Goal: Task Accomplishment & Management: Manage account settings

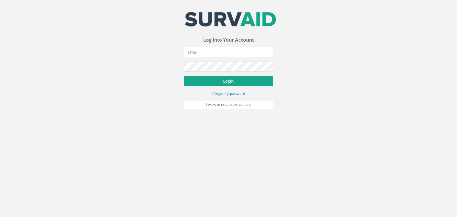
type input "[PERSON_NAME][EMAIL_ADDRESS][PERSON_NAME][DOMAIN_NAME]"
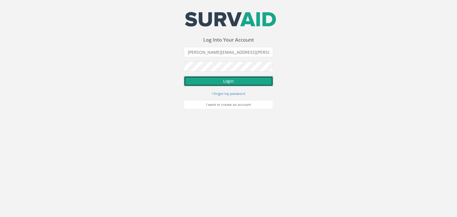
click at [225, 79] on button "Login" at bounding box center [228, 81] width 89 height 10
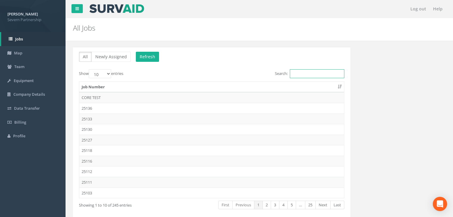
click at [324, 75] on input "Search:" at bounding box center [317, 73] width 54 height 9
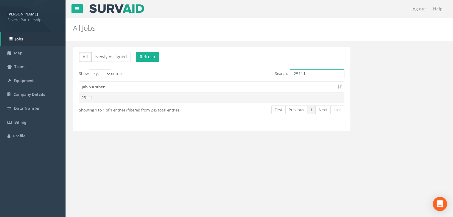
type input "25111"
click at [191, 99] on td "25111" at bounding box center [211, 97] width 265 height 11
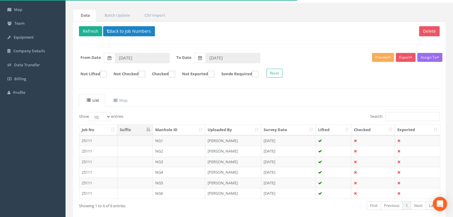
scroll to position [12, 0]
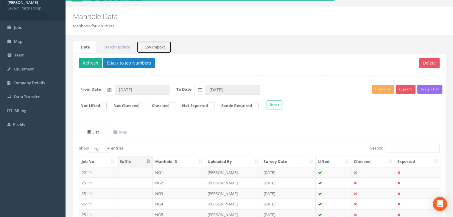
click at [152, 44] on link "CSV Import" at bounding box center [154, 47] width 35 height 12
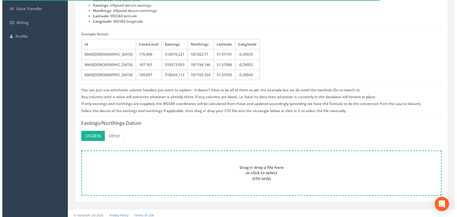
scroll to position [102, 0]
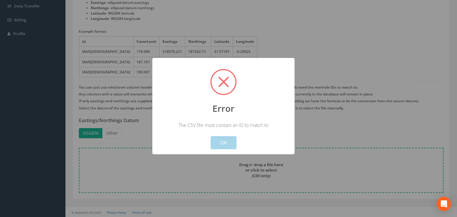
click at [220, 144] on button "OK" at bounding box center [224, 142] width 26 height 13
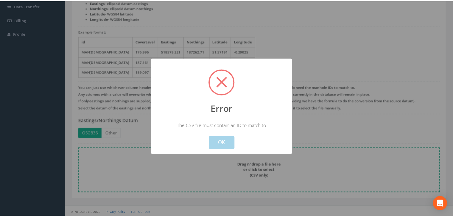
scroll to position [0, 0]
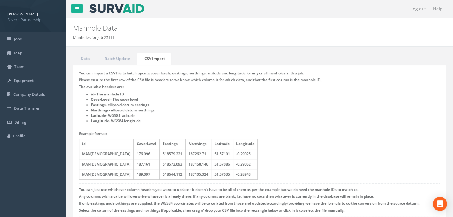
click at [237, 123] on li "Longitude - WGS84 longitude" at bounding box center [265, 120] width 349 height 5
click at [185, 81] on h5 "Please ensure the first row of the CSV file is headers so we know which column …" at bounding box center [259, 80] width 360 height 4
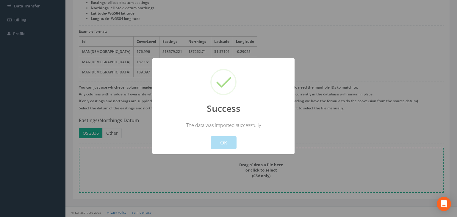
drag, startPoint x: 217, startPoint y: 147, endPoint x: 219, endPoint y: 144, distance: 4.1
click at [218, 147] on button "OK" at bounding box center [224, 142] width 26 height 13
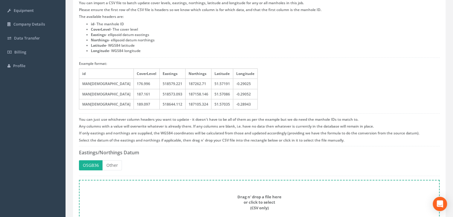
scroll to position [0, 0]
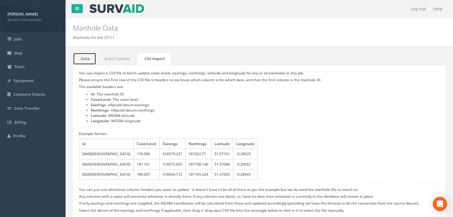
click at [86, 56] on link "Data" at bounding box center [84, 59] width 23 height 12
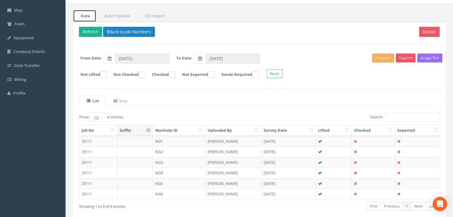
scroll to position [71, 0]
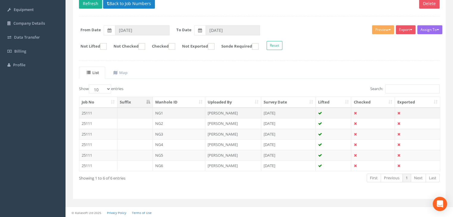
click at [190, 110] on td "NG1" at bounding box center [179, 113] width 53 height 11
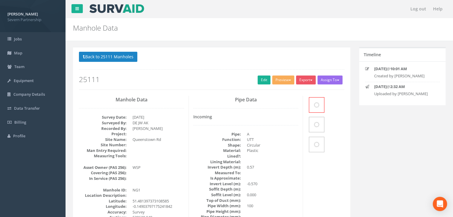
scroll to position [65, 0]
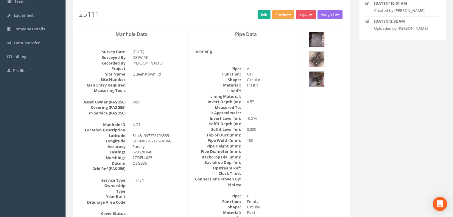
click at [285, 17] on button "Preview" at bounding box center [283, 14] width 22 height 9
click at [276, 24] on link "SP Manhole" at bounding box center [271, 26] width 45 height 9
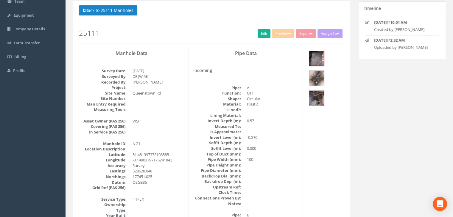
scroll to position [84, 0]
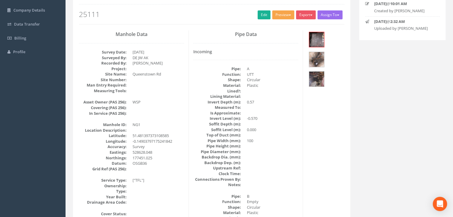
click at [288, 18] on button "Preview" at bounding box center [283, 14] width 22 height 9
click at [275, 27] on link "SP Manhole" at bounding box center [271, 27] width 45 height 9
drag, startPoint x: 251, startPoint y: 17, endPoint x: 262, endPoint y: 15, distance: 11.2
click at [253, 17] on h2 "25111" at bounding box center [211, 14] width 265 height 8
click at [262, 15] on link "Edit" at bounding box center [263, 14] width 13 height 9
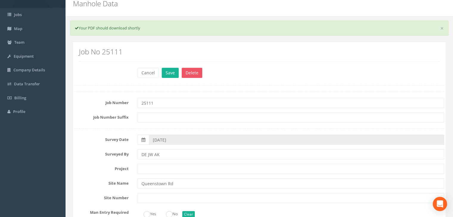
scroll to position [0, 0]
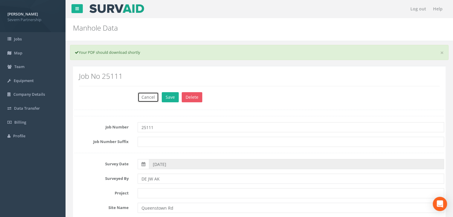
click at [150, 97] on button "Cancel" at bounding box center [148, 97] width 21 height 10
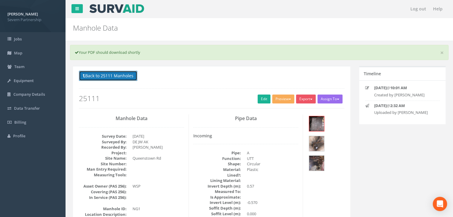
click at [105, 71] on button "Back to 25111 Manholes" at bounding box center [108, 76] width 58 height 10
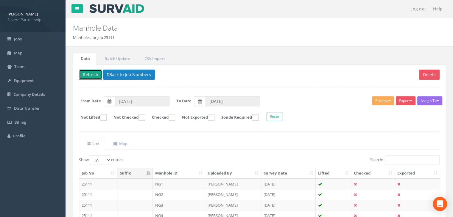
click at [102, 75] on button "Refresh" at bounding box center [90, 75] width 23 height 10
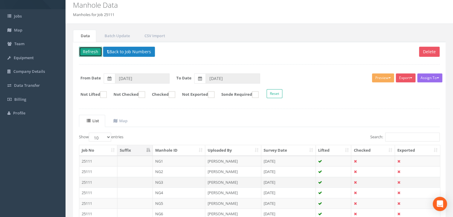
scroll to position [30, 0]
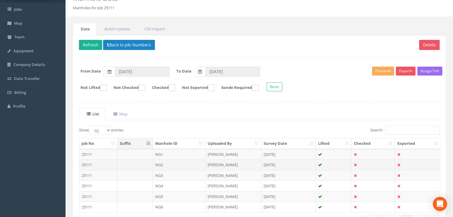
click at [177, 163] on td "NG2" at bounding box center [179, 165] width 53 height 11
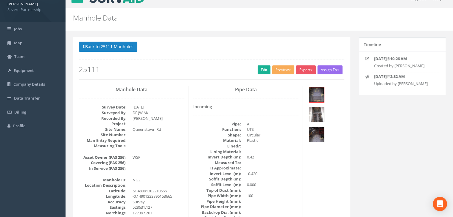
scroll to position [0, 0]
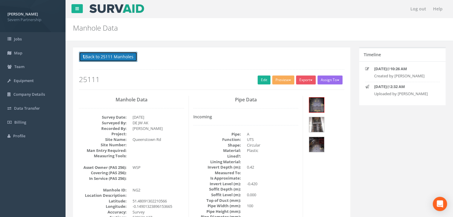
click at [114, 53] on button "Back to 25111 Manholes" at bounding box center [108, 57] width 58 height 10
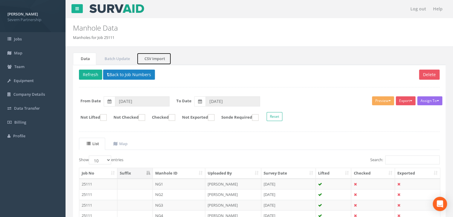
click at [148, 55] on link "CSV Import" at bounding box center [154, 59] width 35 height 12
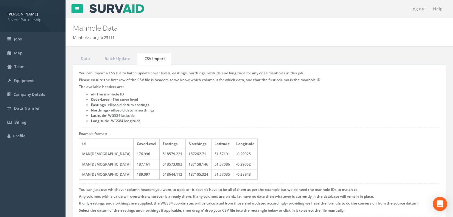
click at [214, 96] on li "id - The manhole ID" at bounding box center [265, 94] width 349 height 5
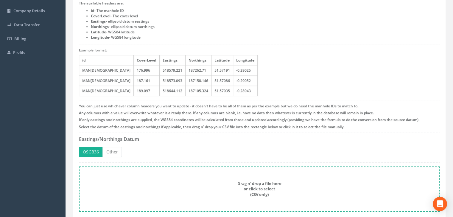
scroll to position [102, 0]
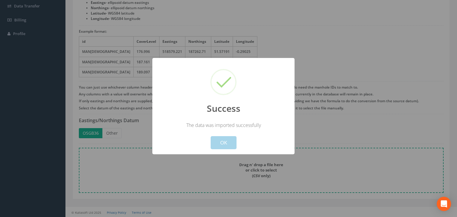
click at [221, 143] on button "OK" at bounding box center [224, 142] width 26 height 13
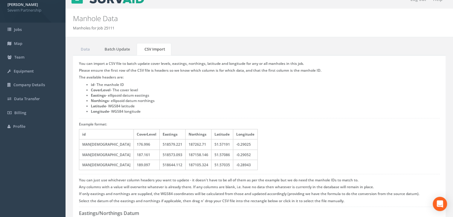
scroll to position [0, 0]
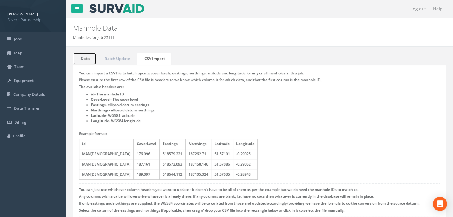
click at [90, 58] on link "Data" at bounding box center [84, 59] width 23 height 12
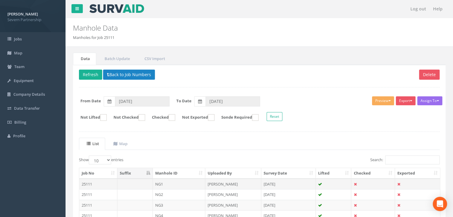
click at [179, 183] on td "NG1" at bounding box center [179, 184] width 53 height 11
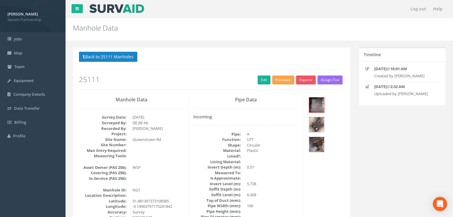
click at [287, 76] on button "Preview" at bounding box center [283, 80] width 22 height 9
click at [275, 96] on link "SP Manhole" at bounding box center [271, 92] width 45 height 9
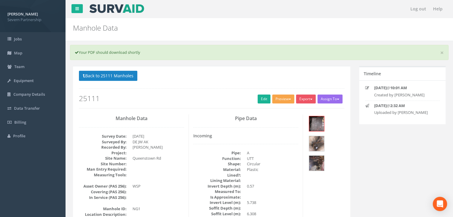
click at [281, 95] on button "Preview" at bounding box center [283, 99] width 22 height 9
click at [271, 113] on link "SP Manhole" at bounding box center [271, 111] width 45 height 9
click at [266, 96] on link "Edit" at bounding box center [263, 99] width 13 height 9
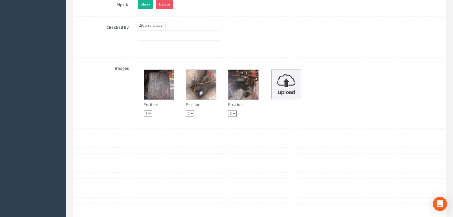
scroll to position [1101, 0]
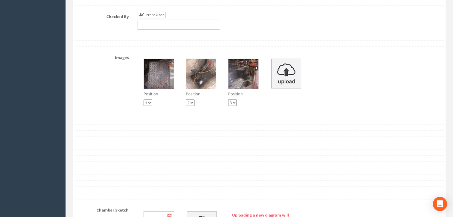
click at [157, 24] on div "Current User" at bounding box center [179, 21] width 82 height 18
click at [157, 18] on link "Current User" at bounding box center [152, 15] width 28 height 7
type input "[PERSON_NAME]"
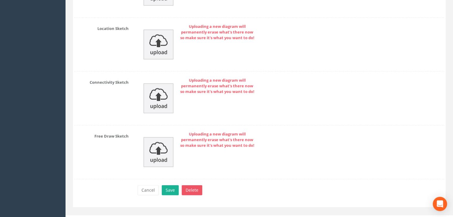
scroll to position [1406, 0]
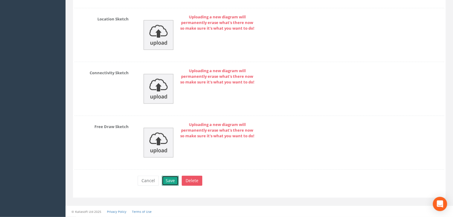
click at [165, 179] on button "Save" at bounding box center [170, 181] width 17 height 10
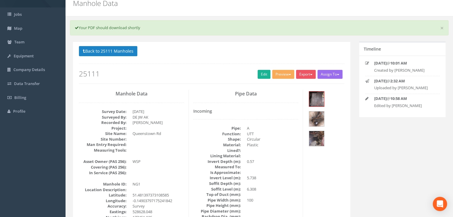
scroll to position [0, 0]
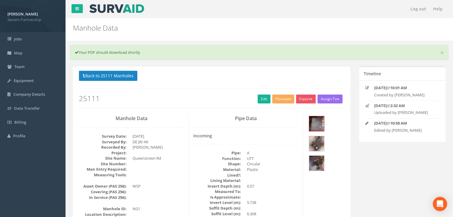
click at [122, 82] on div "Back to 25111 Manholes Back to Map Assign To No Companies Added Export SP Manho…" at bounding box center [211, 90] width 265 height 38
click at [119, 79] on button "Back to 25111 Manholes" at bounding box center [108, 76] width 58 height 10
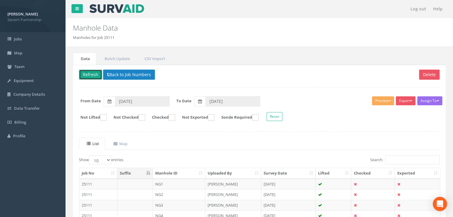
click at [97, 76] on button "Refresh" at bounding box center [90, 75] width 23 height 10
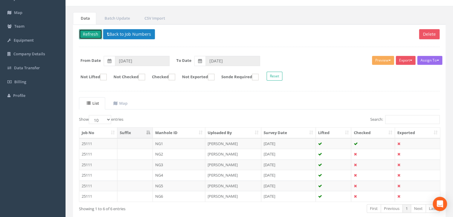
scroll to position [71, 0]
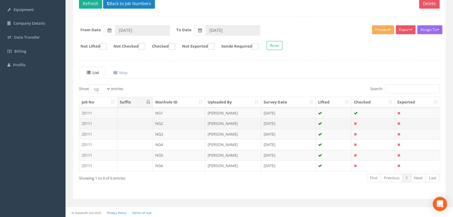
click at [211, 122] on td "[PERSON_NAME]" at bounding box center [233, 123] width 56 height 11
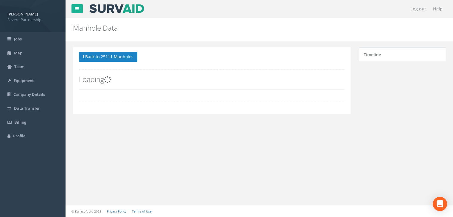
scroll to position [65, 0]
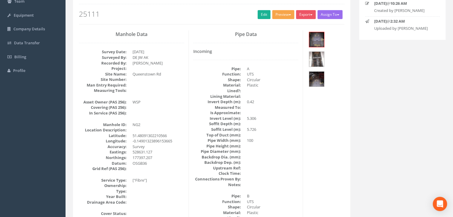
click at [279, 15] on button "Preview" at bounding box center [283, 14] width 22 height 9
click at [273, 24] on link "SP Manhole" at bounding box center [271, 26] width 45 height 9
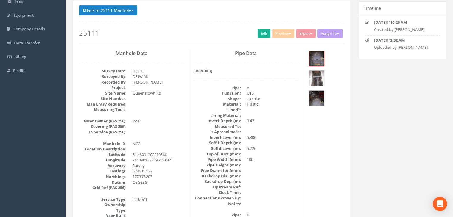
scroll to position [84, 0]
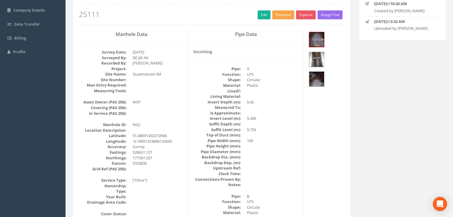
click at [289, 15] on button "Preview" at bounding box center [283, 14] width 22 height 9
click at [280, 27] on link "SP Manhole" at bounding box center [271, 27] width 45 height 9
click at [262, 16] on link "Edit" at bounding box center [263, 14] width 13 height 9
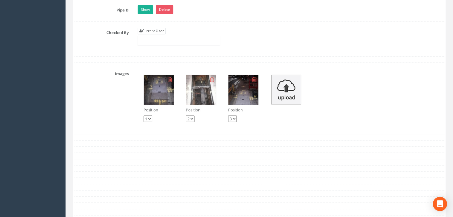
scroll to position [1037, 0]
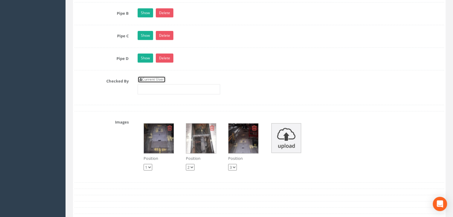
click at [160, 82] on link "Current User" at bounding box center [152, 79] width 28 height 7
type input "[PERSON_NAME]"
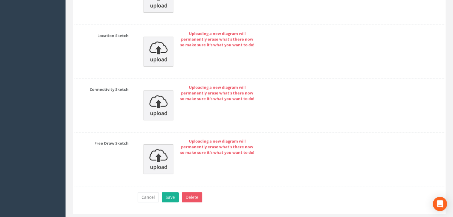
scroll to position [1406, 0]
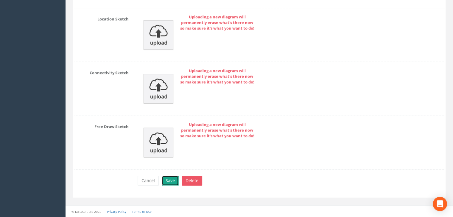
click at [164, 184] on button "Save" at bounding box center [170, 181] width 17 height 10
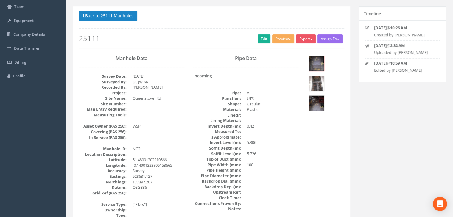
scroll to position [0, 0]
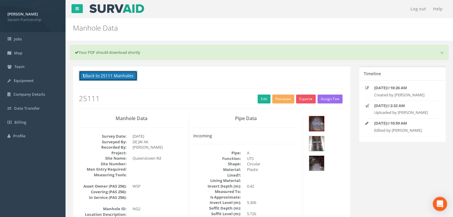
click at [123, 80] on button "Back to 25111 Manholes" at bounding box center [108, 76] width 58 height 10
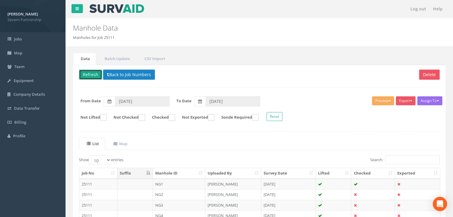
click at [96, 75] on button "Refresh" at bounding box center [90, 75] width 23 height 10
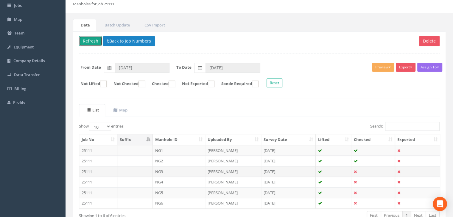
scroll to position [60, 0]
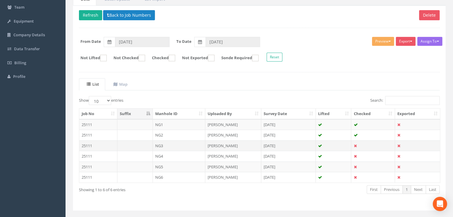
click at [184, 146] on td "NG3" at bounding box center [179, 145] width 53 height 11
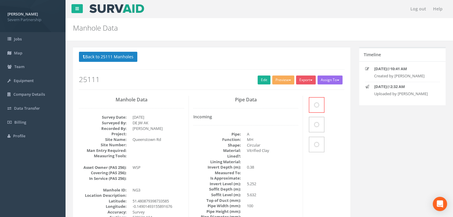
scroll to position [54, 0]
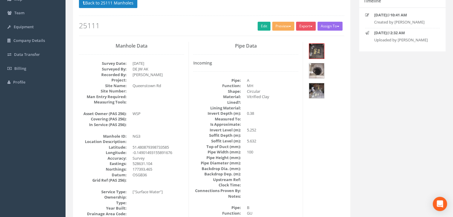
click at [285, 30] on div "Preview SP Manhole SP Omni Heathrow United Utilities SurvAid IC SurvAid Manhole" at bounding box center [284, 27] width 24 height 10
click at [285, 26] on button "Preview" at bounding box center [283, 26] width 22 height 9
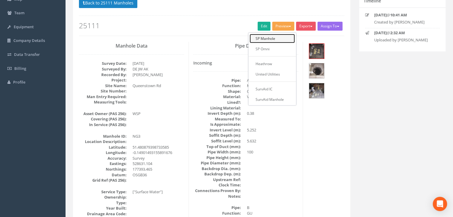
click at [281, 36] on link "SP Manhole" at bounding box center [271, 38] width 45 height 9
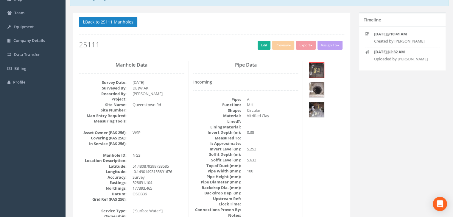
scroll to position [73, 0]
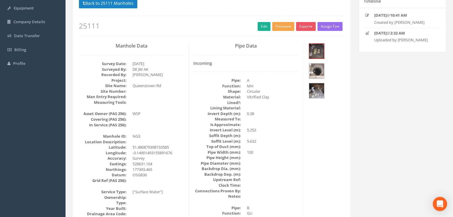
click at [285, 26] on button "Preview" at bounding box center [283, 26] width 22 height 9
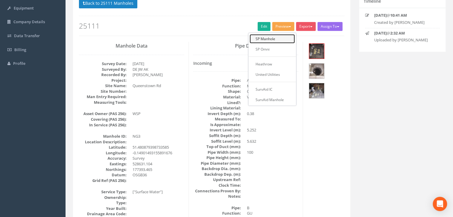
click at [279, 34] on link "SP Manhole" at bounding box center [271, 38] width 45 height 9
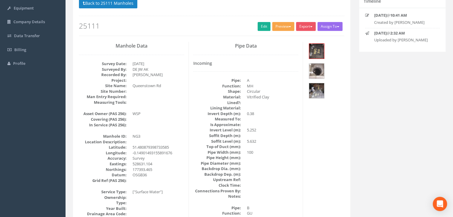
click at [287, 25] on button "Preview" at bounding box center [283, 26] width 22 height 9
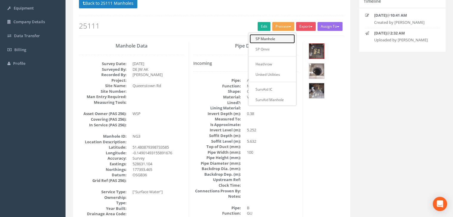
click at [285, 35] on link "SP Manhole" at bounding box center [271, 38] width 45 height 9
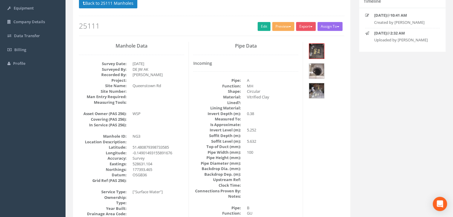
click at [255, 26] on h2 "25111" at bounding box center [211, 26] width 265 height 8
click at [257, 25] on link "Edit" at bounding box center [263, 26] width 13 height 9
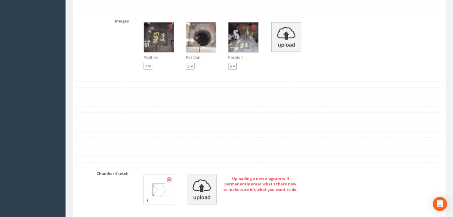
scroll to position [974, 0]
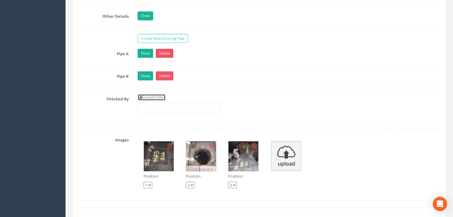
click at [158, 101] on link "Current User" at bounding box center [152, 97] width 28 height 7
type input "[PERSON_NAME]"
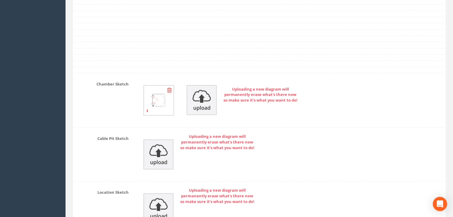
scroll to position [1361, 0]
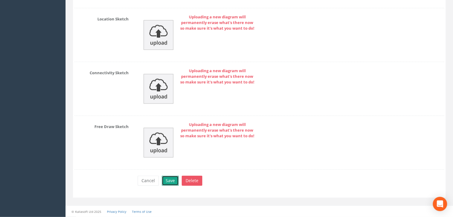
click at [177, 179] on button "Save" at bounding box center [170, 181] width 17 height 10
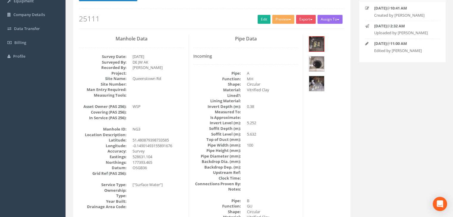
scroll to position [1, 0]
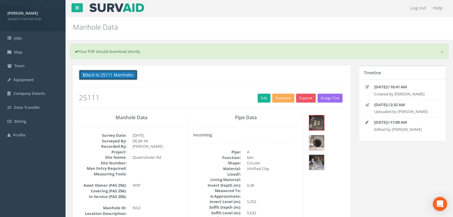
click at [115, 73] on button "Back to 25111 Manholes" at bounding box center [108, 75] width 58 height 10
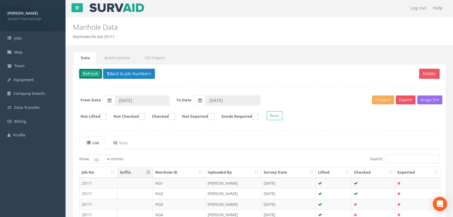
click at [89, 74] on button "Refresh" at bounding box center [90, 74] width 23 height 10
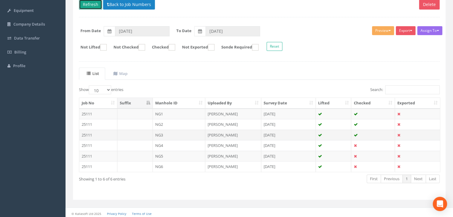
scroll to position [71, 0]
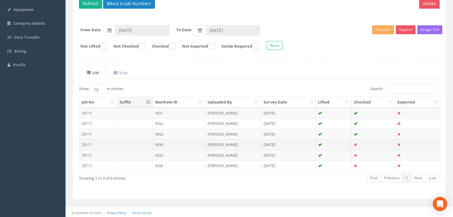
click at [253, 142] on td "[PERSON_NAME]" at bounding box center [233, 144] width 56 height 11
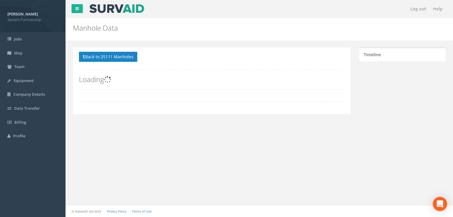
scroll to position [65, 0]
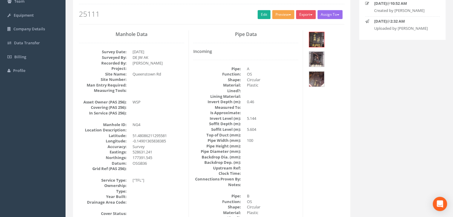
click at [281, 15] on button "Preview" at bounding box center [283, 14] width 22 height 9
click at [278, 24] on link "SP Manhole" at bounding box center [271, 26] width 45 height 9
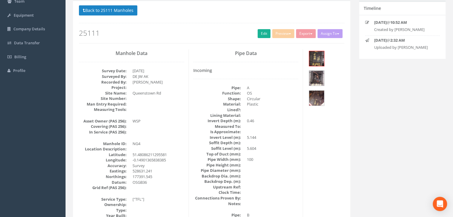
scroll to position [84, 0]
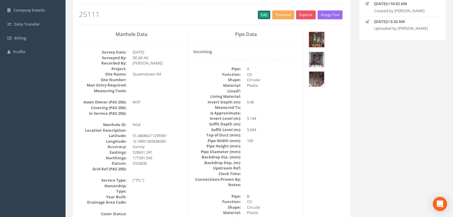
click at [261, 10] on link "Edit" at bounding box center [263, 14] width 13 height 9
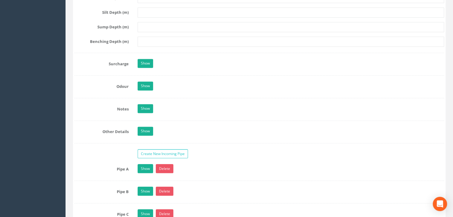
scroll to position [1007, 0]
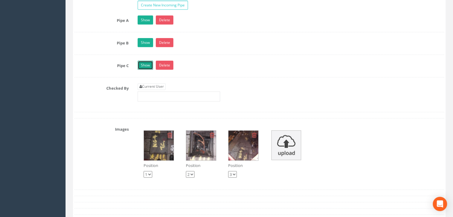
click at [147, 70] on link "Show" at bounding box center [145, 65] width 15 height 9
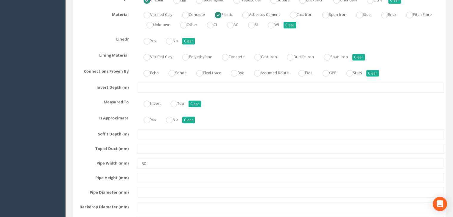
scroll to position [1126, 0]
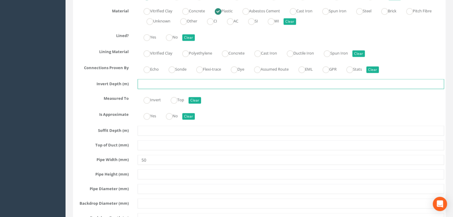
click at [162, 89] on input "text" at bounding box center [291, 84] width 306 height 10
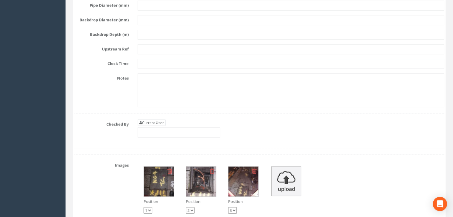
scroll to position [1305, 0]
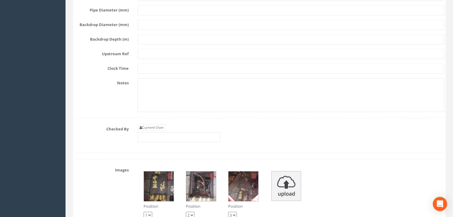
type input "0.31"
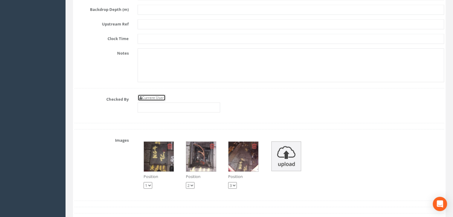
click at [156, 101] on link "Current User" at bounding box center [152, 98] width 28 height 7
type input "[PERSON_NAME]"
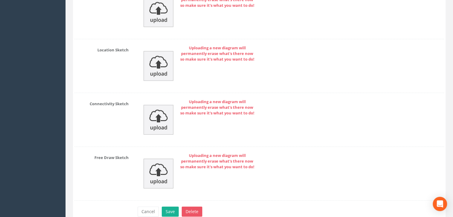
scroll to position [1720, 0]
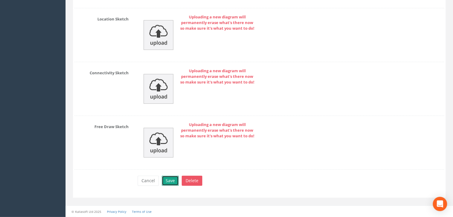
click at [174, 180] on button "Save" at bounding box center [170, 181] width 17 height 10
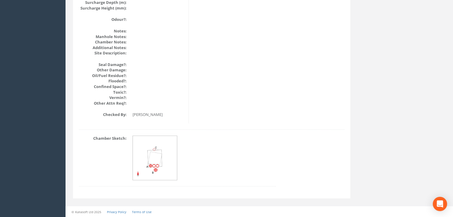
scroll to position [0, 0]
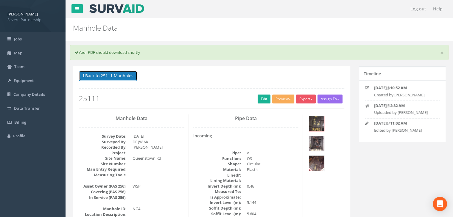
click at [118, 80] on button "Back to 25111 Manholes" at bounding box center [108, 76] width 58 height 10
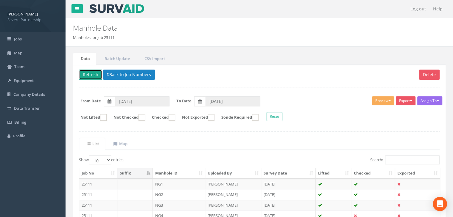
click at [97, 75] on button "Refresh" at bounding box center [90, 75] width 23 height 10
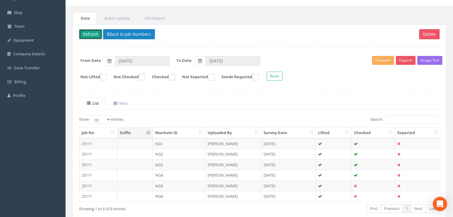
scroll to position [71, 0]
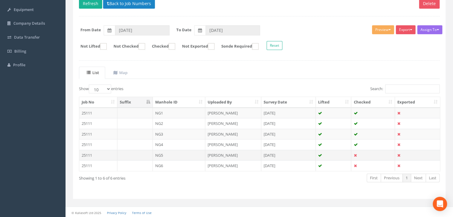
click at [171, 152] on td "NG5" at bounding box center [179, 155] width 53 height 11
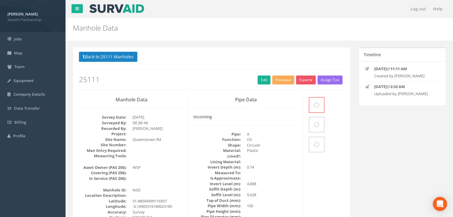
scroll to position [65, 0]
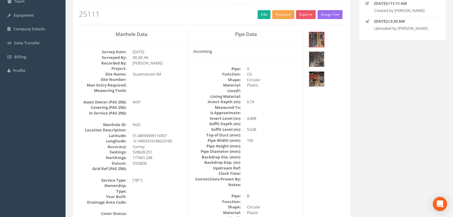
click at [275, 14] on button "Preview" at bounding box center [283, 14] width 22 height 9
click at [276, 27] on link "SP Manhole" at bounding box center [271, 26] width 45 height 9
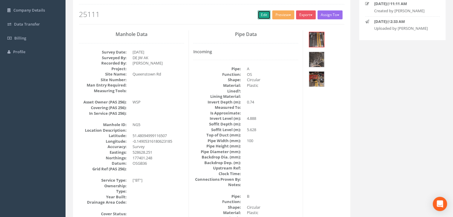
click at [258, 13] on link "Edit" at bounding box center [263, 14] width 13 height 9
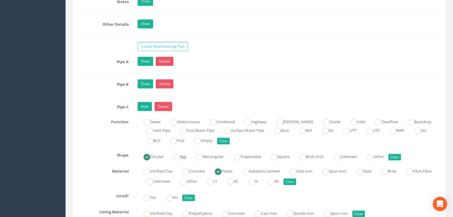
scroll to position [977, 0]
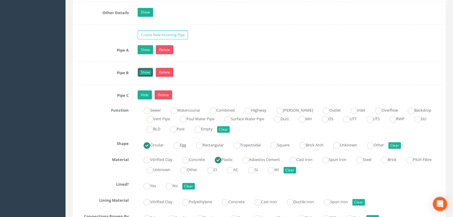
click at [144, 76] on link "Show" at bounding box center [145, 72] width 15 height 9
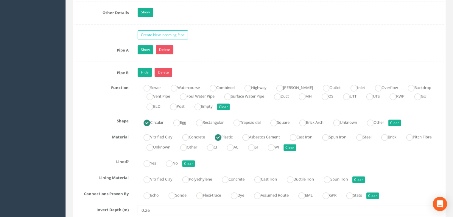
click at [178, 112] on div "Sewer Watercourse Combined Highway [PERSON_NAME] Outlet Inlet Overflow Backdrop…" at bounding box center [290, 97] width 315 height 29
click at [177, 110] on ins at bounding box center [173, 107] width 7 height 7
radio input "true"
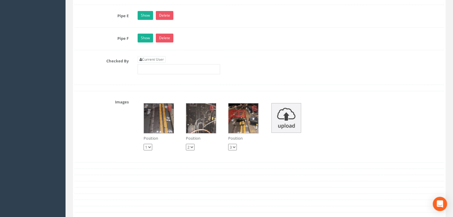
scroll to position [1781, 0]
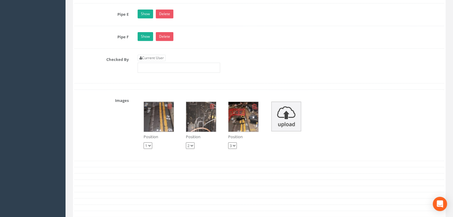
click at [152, 64] on div "Current User" at bounding box center [179, 64] width 82 height 18
click at [154, 61] on link "Current User" at bounding box center [152, 58] width 28 height 7
type input "[PERSON_NAME]"
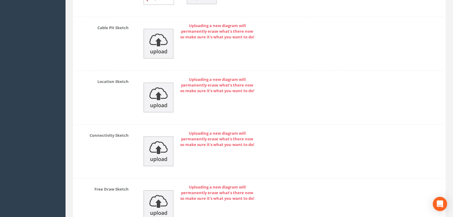
scroll to position [2126, 0]
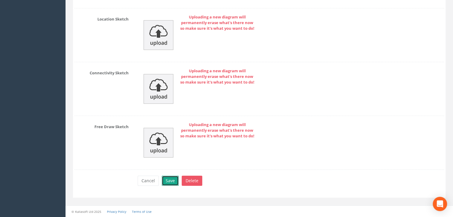
click at [171, 184] on button "Save" at bounding box center [170, 181] width 17 height 10
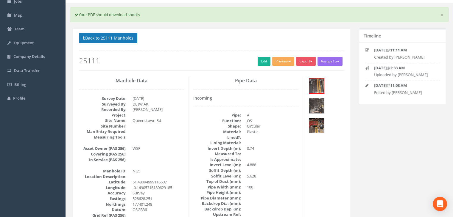
scroll to position [30, 0]
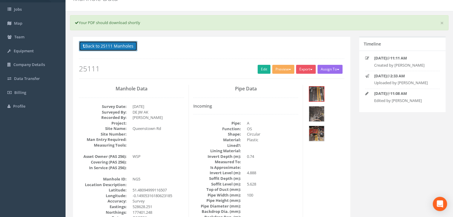
click at [119, 46] on button "Back to 25111 Manholes" at bounding box center [108, 46] width 58 height 10
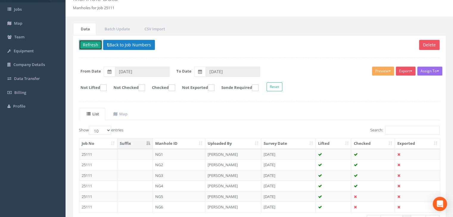
click at [90, 44] on button "Refresh" at bounding box center [90, 45] width 23 height 10
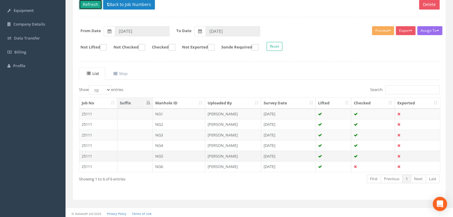
scroll to position [71, 0]
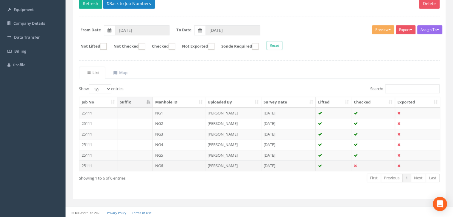
click at [335, 165] on td at bounding box center [334, 165] width 36 height 11
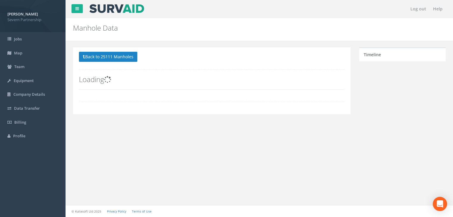
scroll to position [65, 0]
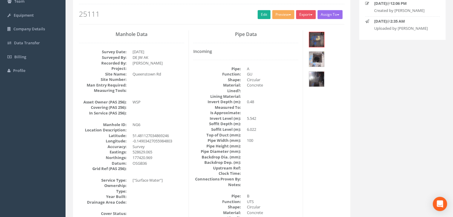
click at [282, 8] on div "Back to 25111 Manholes Back to Map Assign To No Companies Added Export SP Manho…" at bounding box center [211, 5] width 265 height 38
click at [283, 10] on button "Preview" at bounding box center [283, 14] width 22 height 9
click at [283, 24] on link "SP Manhole" at bounding box center [271, 26] width 45 height 9
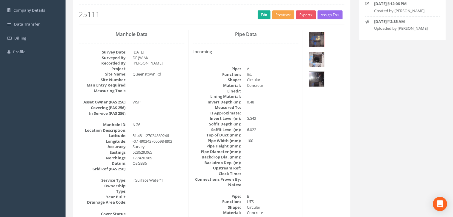
click at [283, 16] on button "Preview" at bounding box center [283, 14] width 22 height 9
click at [281, 23] on link "SP Manhole" at bounding box center [271, 27] width 45 height 9
click at [280, 18] on button "Preview" at bounding box center [283, 14] width 22 height 9
click at [279, 24] on link "SP Manhole" at bounding box center [271, 27] width 45 height 9
click at [257, 16] on link "Edit" at bounding box center [263, 14] width 13 height 9
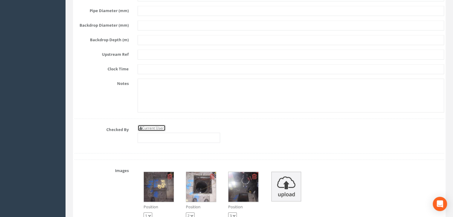
click at [148, 132] on link "Current User" at bounding box center [152, 128] width 28 height 7
type input "[PERSON_NAME]"
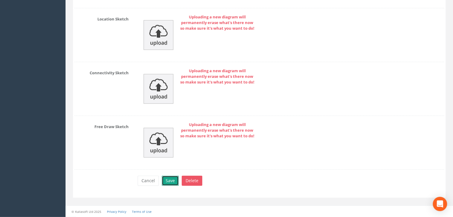
click at [167, 183] on button "Save" at bounding box center [170, 181] width 17 height 10
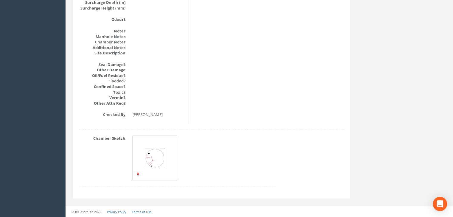
drag, startPoint x: 221, startPoint y: 161, endPoint x: 162, endPoint y: 69, distance: 108.6
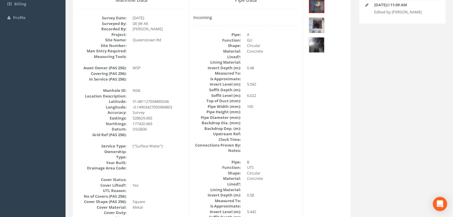
scroll to position [0, 0]
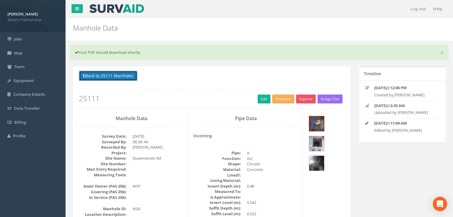
click at [121, 74] on button "Back to 25111 Manholes" at bounding box center [108, 76] width 58 height 10
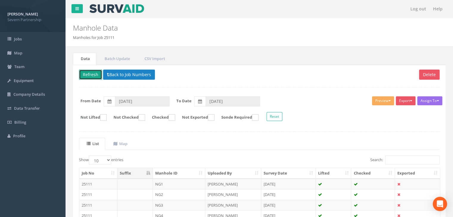
click at [95, 75] on button "Refresh" at bounding box center [90, 75] width 23 height 10
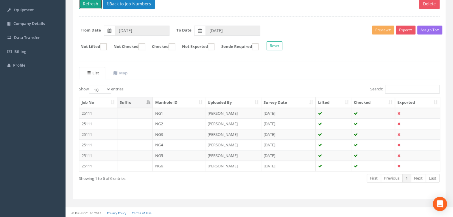
scroll to position [71, 0]
